Goal: Check status

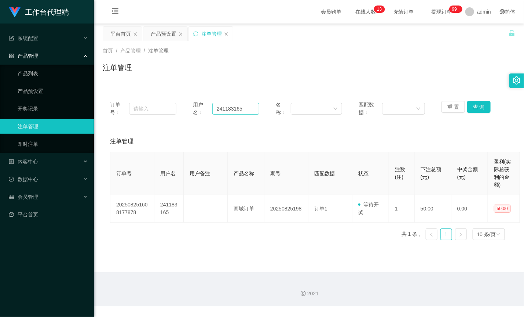
drag, startPoint x: 0, startPoint y: 0, endPoint x: 247, endPoint y: 110, distance: 270.0
click at [247, 110] on input "241183165" at bounding box center [235, 109] width 47 height 12
type input "85041616"
click at [481, 111] on button "查 询" at bounding box center [478, 107] width 23 height 12
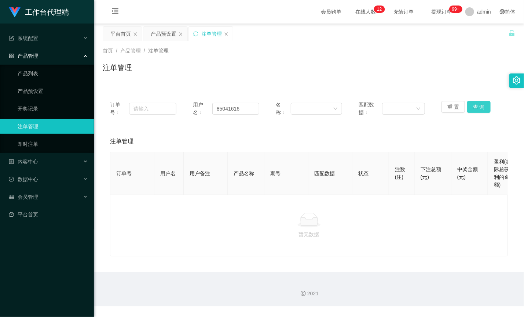
click at [480, 109] on button "查 询" at bounding box center [478, 107] width 23 height 12
click at [484, 106] on button "查 询" at bounding box center [478, 107] width 23 height 12
click at [484, 106] on button "查 询" at bounding box center [483, 107] width 32 height 12
click at [484, 106] on div "重 置 查 询" at bounding box center [475, 108] width 66 height 15
drag, startPoint x: 484, startPoint y: 106, endPoint x: 452, endPoint y: 109, distance: 31.3
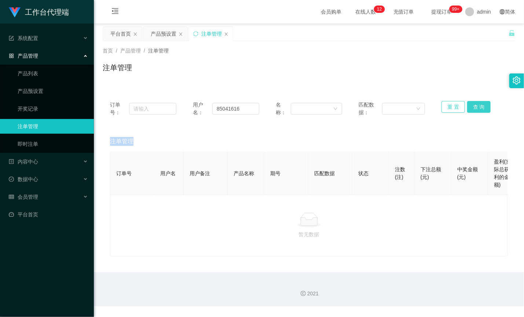
click at [479, 106] on button "查 询" at bounding box center [478, 107] width 23 height 12
click at [473, 107] on button "查 询" at bounding box center [478, 107] width 23 height 12
drag, startPoint x: 248, startPoint y: 113, endPoint x: 203, endPoint y: 107, distance: 46.3
click at [203, 107] on div "用户名： 85041616" at bounding box center [226, 108] width 66 height 15
click at [451, 106] on button "重 置" at bounding box center [453, 107] width 23 height 12
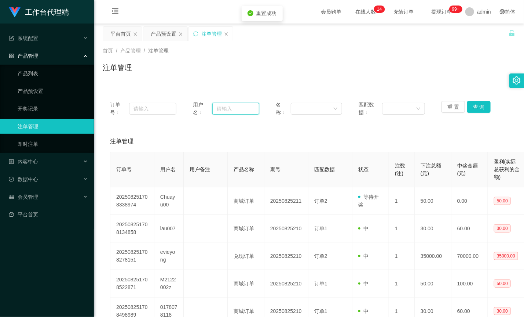
click at [243, 111] on input "text" at bounding box center [235, 109] width 47 height 12
paste input "85041616"
click at [483, 111] on button "查 询" at bounding box center [478, 107] width 23 height 12
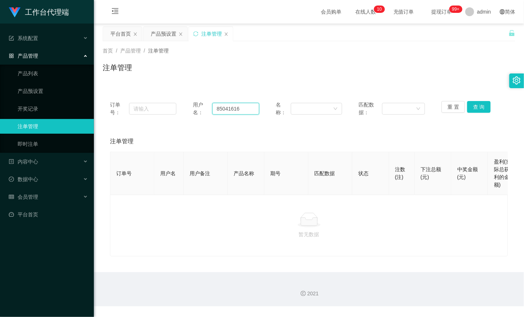
click at [240, 109] on input "85041616" at bounding box center [235, 109] width 47 height 12
paste input "90592052"
click at [236, 105] on input "90592052" at bounding box center [235, 109] width 47 height 12
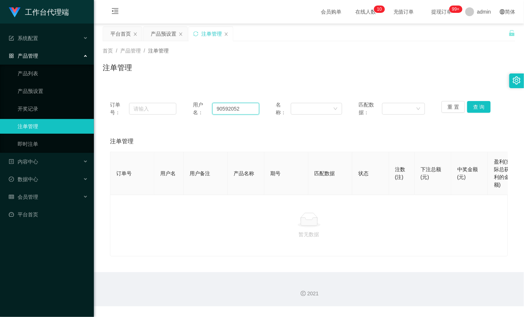
click at [236, 105] on input "90592052" at bounding box center [235, 109] width 47 height 12
paste input "85041616"
click at [483, 108] on button "查 询" at bounding box center [478, 107] width 23 height 12
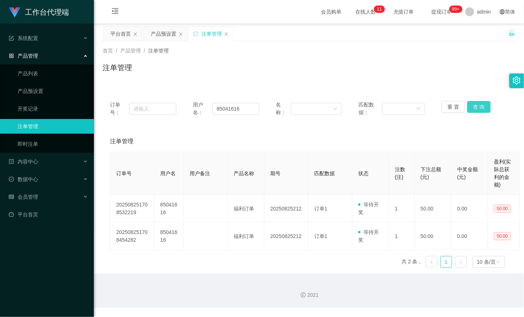
click at [479, 104] on button "查 询" at bounding box center [478, 107] width 23 height 12
click at [471, 103] on button "查 询" at bounding box center [478, 107] width 23 height 12
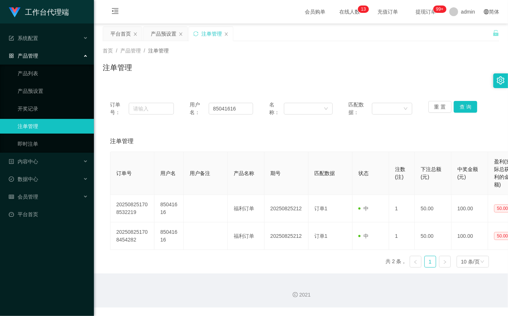
click at [237, 101] on div "用户名： 85041616" at bounding box center [222, 108] width 64 height 15
click at [235, 104] on input "85041616" at bounding box center [231, 109] width 44 height 12
paste input "90592052"
type input "90592052"
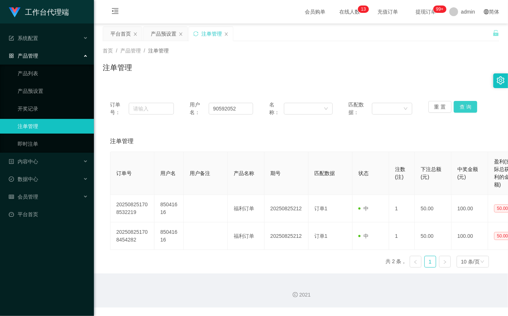
click at [468, 108] on button "查 询" at bounding box center [465, 107] width 23 height 12
